Goal: Transaction & Acquisition: Purchase product/service

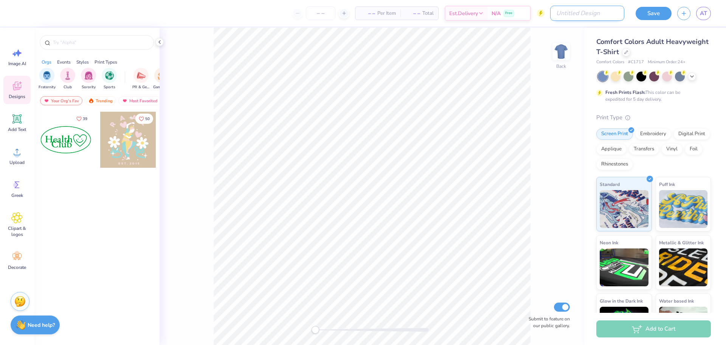
click at [609, 19] on input "Design Title" at bounding box center [587, 13] width 74 height 15
type input "test ff"
click at [324, 9] on input "number" at bounding box center [338, 13] width 29 height 14
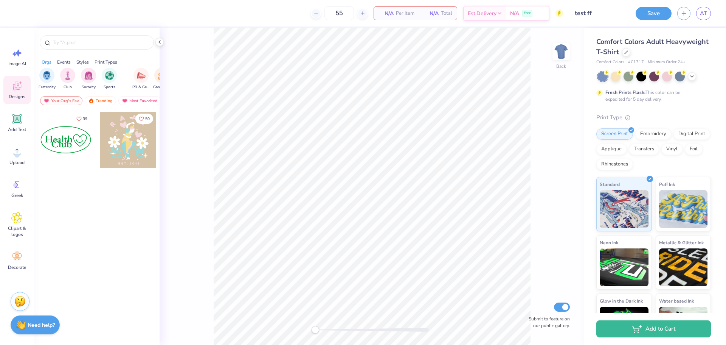
type input "55"
drag, startPoint x: 17, startPoint y: 91, endPoint x: 24, endPoint y: 92, distance: 6.4
click at [17, 91] on icon at bounding box center [16, 85] width 11 height 11
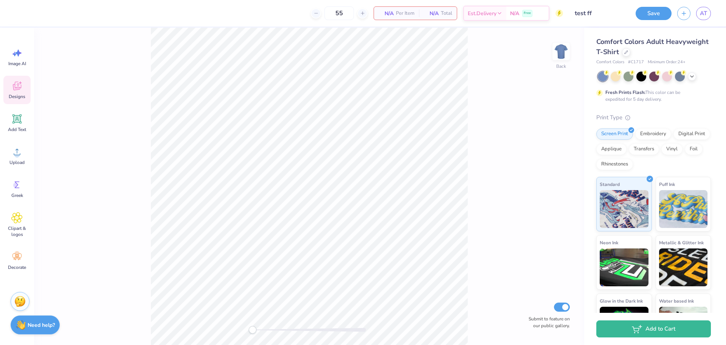
click at [53, 96] on div "Your Org's Fav Trending Most Favorited Newest" at bounding box center [43, 102] width 19 height 17
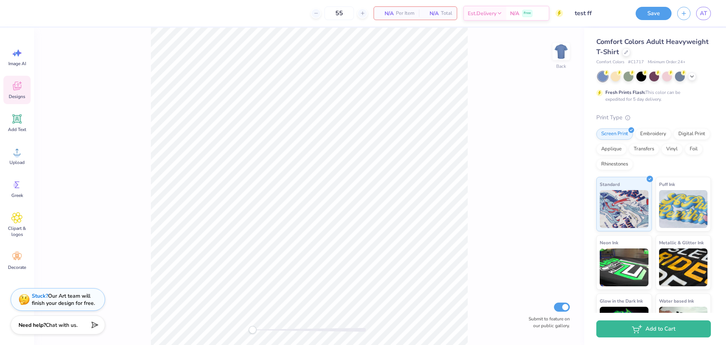
click at [14, 85] on icon at bounding box center [16, 87] width 7 height 6
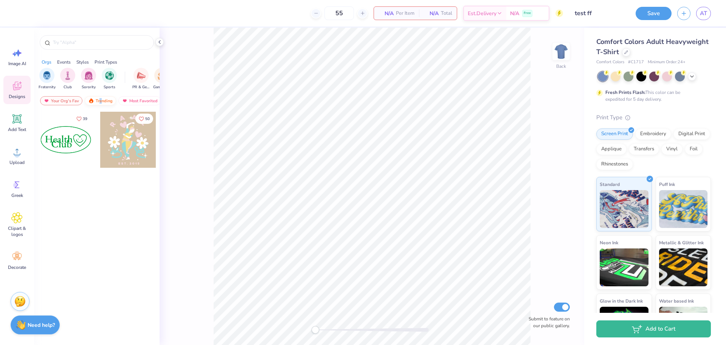
click at [101, 101] on div "Trending" at bounding box center [100, 100] width 31 height 9
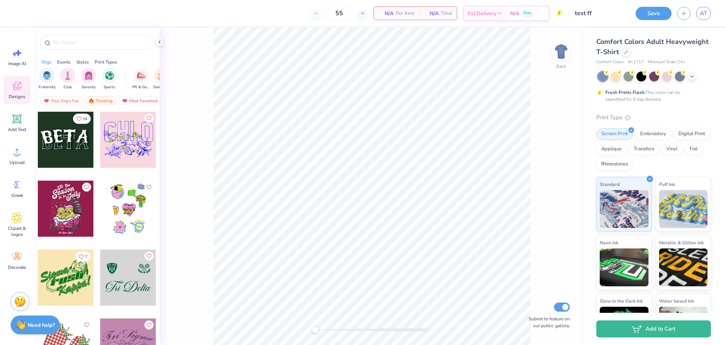
click at [65, 155] on div at bounding box center [66, 140] width 56 height 56
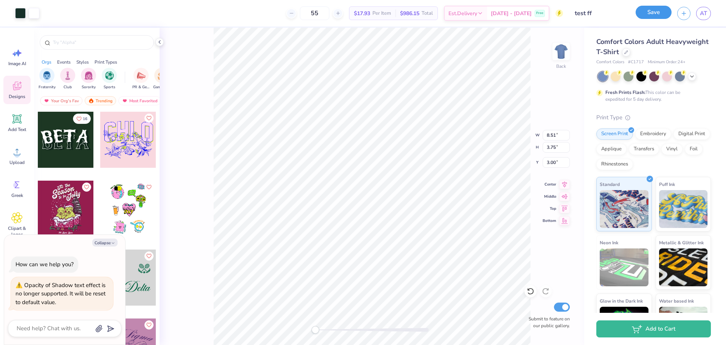
click at [656, 9] on button "Save" at bounding box center [654, 12] width 36 height 13
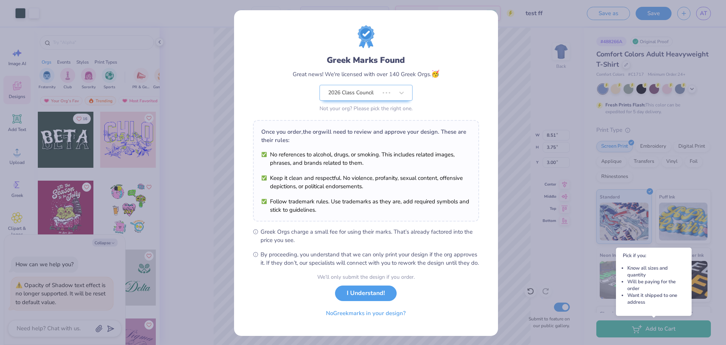
click at [622, 324] on div "Greek Marks Found Great news! We're licensed with over 140 Greek Orgs. 🥳 2026 C…" at bounding box center [363, 172] width 726 height 345
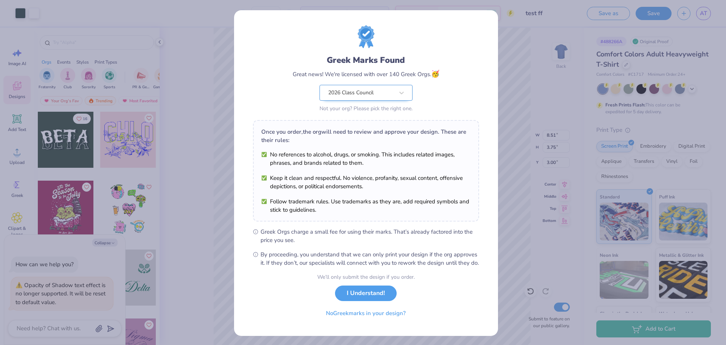
click at [380, 93] on div "2026 Class Council" at bounding box center [366, 93] width 93 height 16
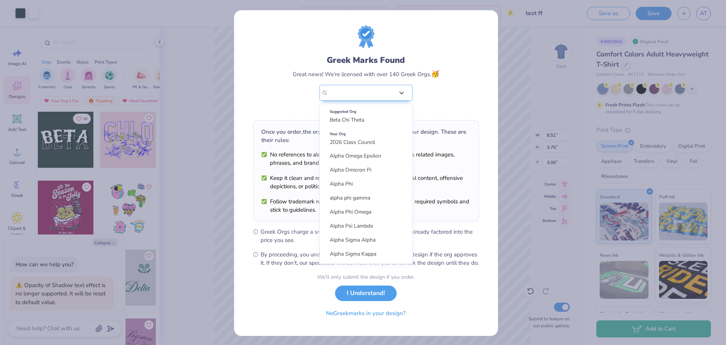
scroll to position [311, 0]
click at [338, 222] on span "Chi Omega" at bounding box center [343, 225] width 26 height 7
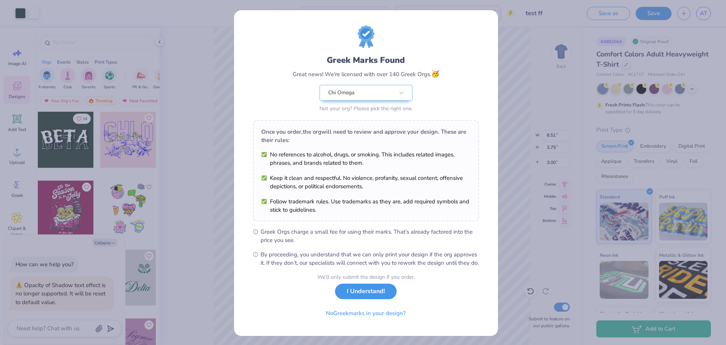
click at [378, 299] on button "I Understand!" at bounding box center [366, 291] width 62 height 16
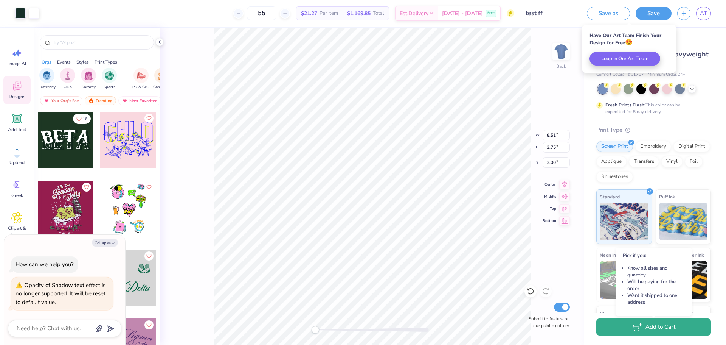
click at [655, 330] on button "Add to Cart" at bounding box center [653, 326] width 115 height 17
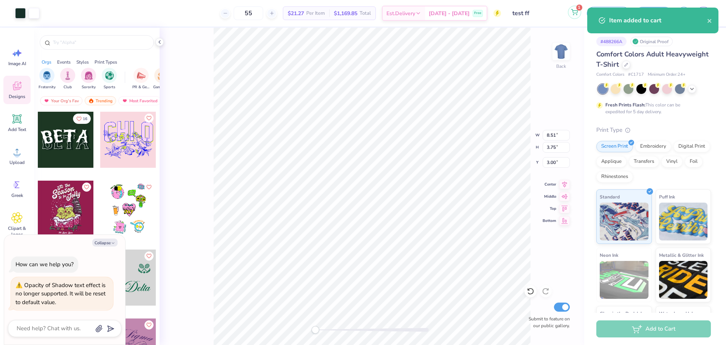
click at [577, 15] on circle at bounding box center [577, 14] width 1 height 1
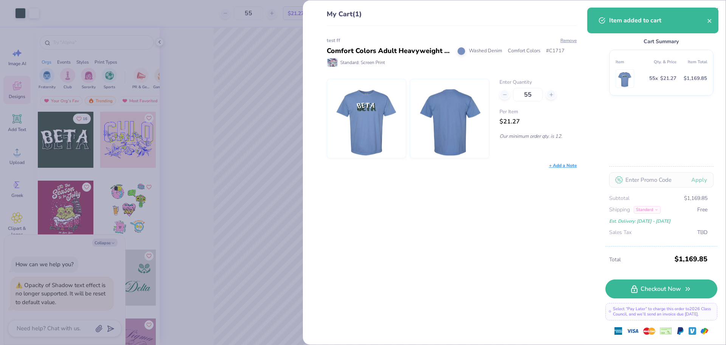
click at [578, 133] on div "test ff Comfort Colors Adult Heavyweight T-Shirt Washed Denim Comfort Colors # …" at bounding box center [449, 185] width 275 height 319
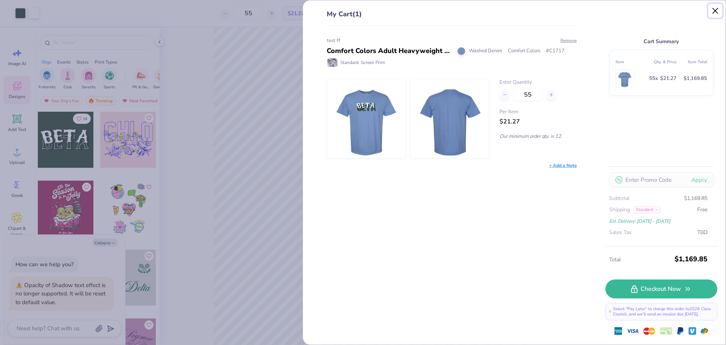
click at [712, 13] on button "Close" at bounding box center [715, 11] width 14 height 14
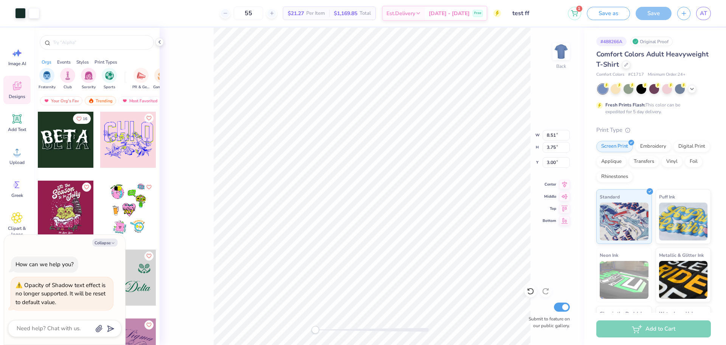
click at [582, 9] on div "1 Save as Save AT" at bounding box center [647, 13] width 158 height 26
click at [577, 14] on icon at bounding box center [574, 12] width 7 height 6
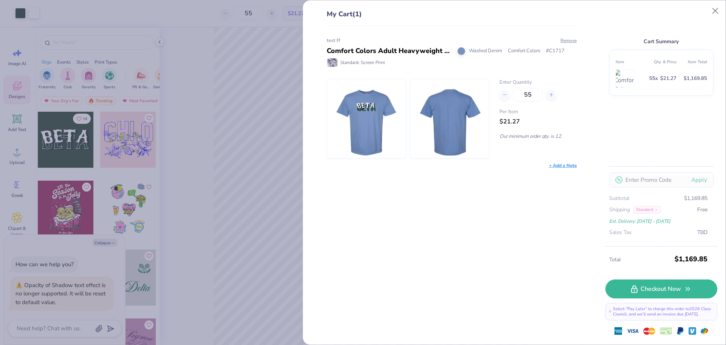
drag, startPoint x: 630, startPoint y: 78, endPoint x: 589, endPoint y: 83, distance: 40.9
click at [589, 83] on div "My Cart (1) test ff Comfort Colors Adult Heavyweight T-Shirt Washed Denim Comfo…" at bounding box center [514, 172] width 423 height 344
click at [614, 104] on div "Cart Summary Item Qty. & Price Item Total 55 x $21.27 $1,169.85 Apply Subtotal …" at bounding box center [661, 127] width 112 height 237
click at [632, 95] on div "Item Qty. & Price Item Total 55 x $21.27 $1,169.85" at bounding box center [661, 73] width 104 height 46
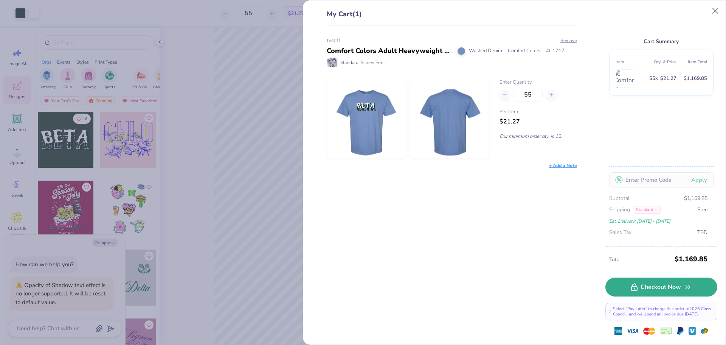
click at [640, 279] on link "Checkout Now" at bounding box center [661, 286] width 112 height 19
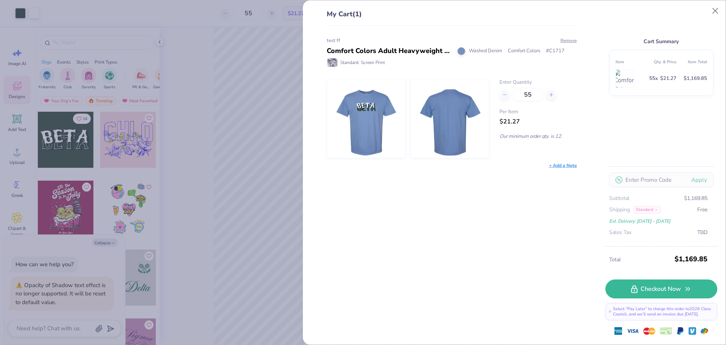
type textarea "x"
